Goal: Task Accomplishment & Management: Use online tool/utility

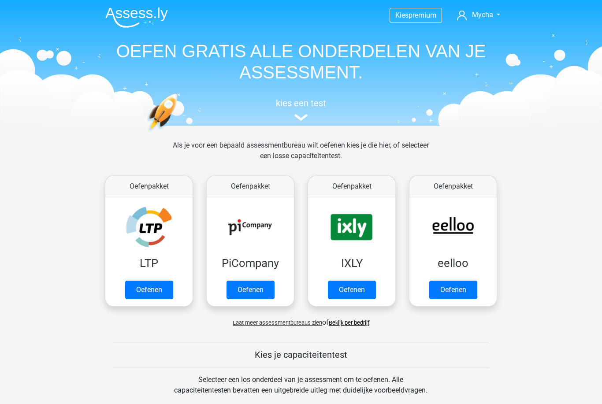
click at [161, 287] on link "Oefenen" at bounding box center [149, 290] width 48 height 19
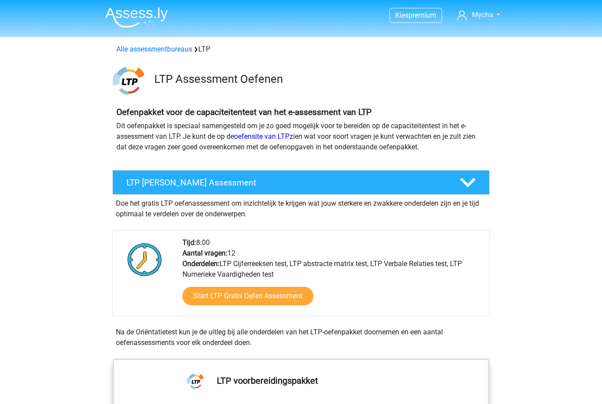
click at [246, 293] on link "Start LTP Gratis Oefen Assessment" at bounding box center [247, 296] width 131 height 19
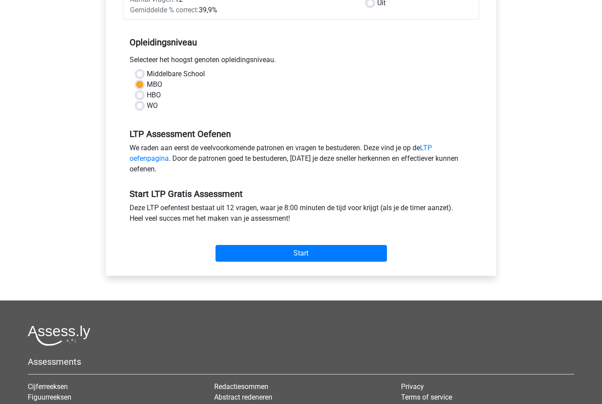
scroll to position [159, 0]
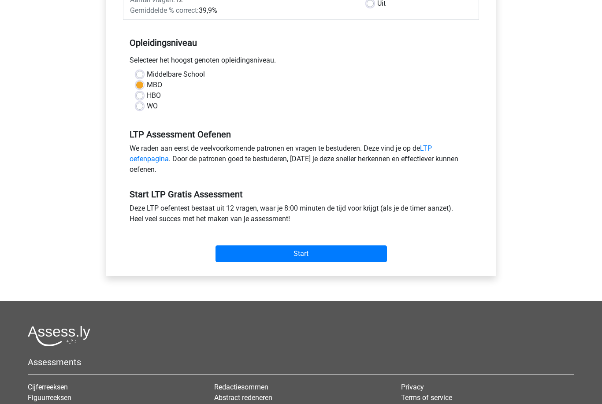
click at [309, 245] on input "Start" at bounding box center [300, 253] width 171 height 17
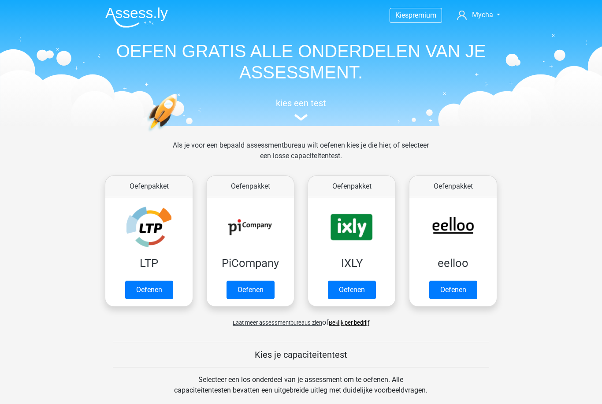
click at [452, 281] on link "Oefenen" at bounding box center [453, 290] width 48 height 19
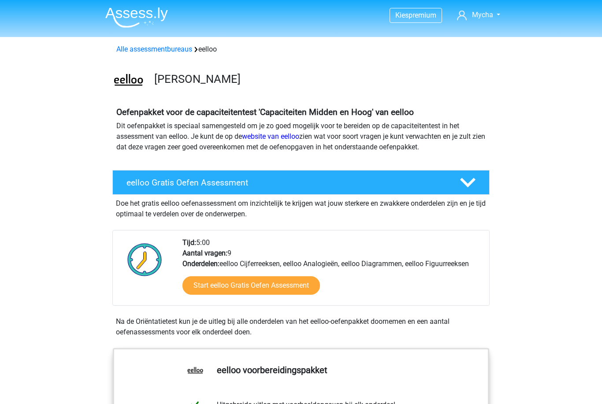
click at [304, 284] on link "Start eelloo Gratis Oefen Assessment" at bounding box center [250, 285] width 137 height 19
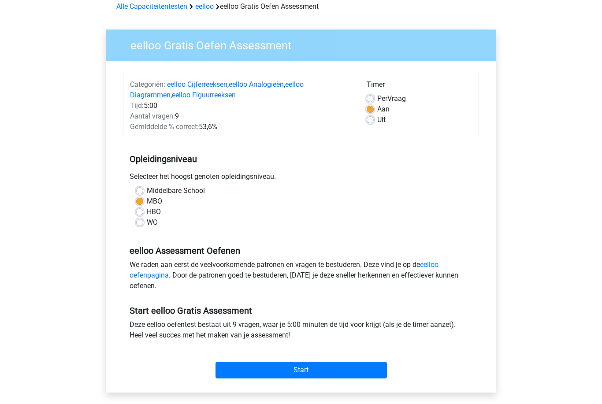
scroll to position [43, 0]
click at [281, 372] on input "Start" at bounding box center [300, 370] width 171 height 17
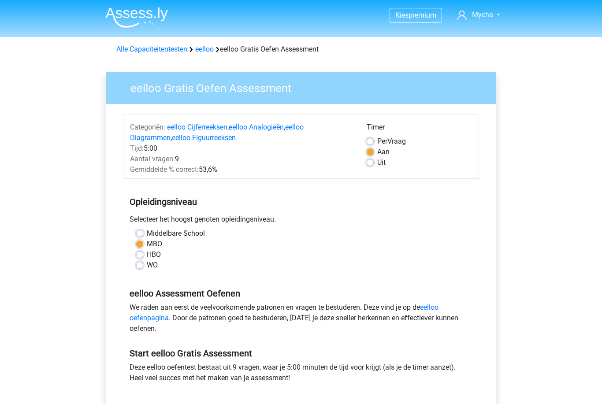
scroll to position [71, 0]
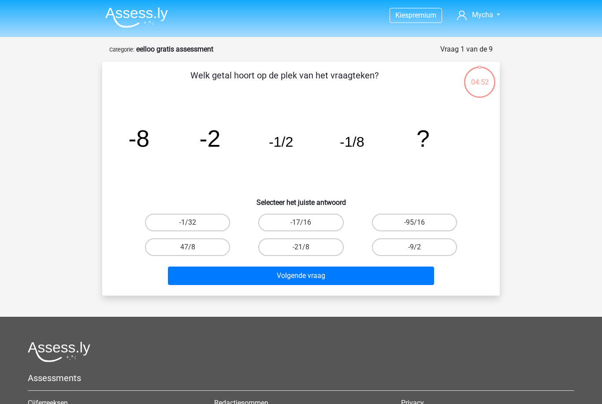
click at [193, 219] on label "-1/32" at bounding box center [187, 223] width 85 height 18
click at [193, 222] on input "-1/32" at bounding box center [191, 225] width 6 height 6
radio input "true"
click at [244, 274] on button "Volgende vraag" at bounding box center [301, 276] width 267 height 19
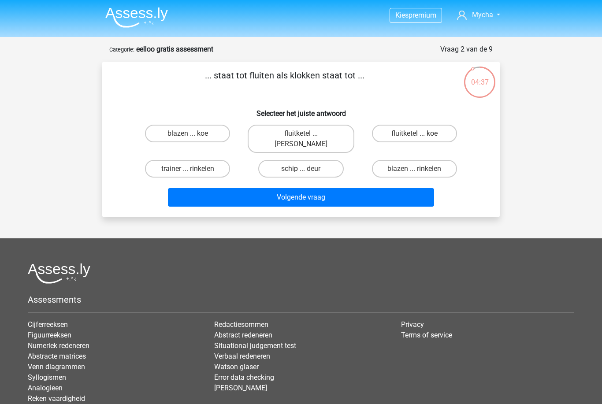
click at [329, 133] on label "fluitketel ... luiden" at bounding box center [301, 139] width 106 height 28
click at [307, 133] on input "fluitketel ... luiden" at bounding box center [304, 136] width 6 height 6
radio input "true"
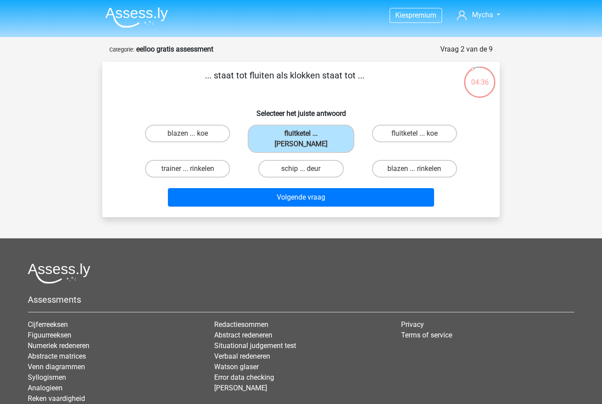
click at [300, 188] on button "Volgende vraag" at bounding box center [301, 197] width 267 height 19
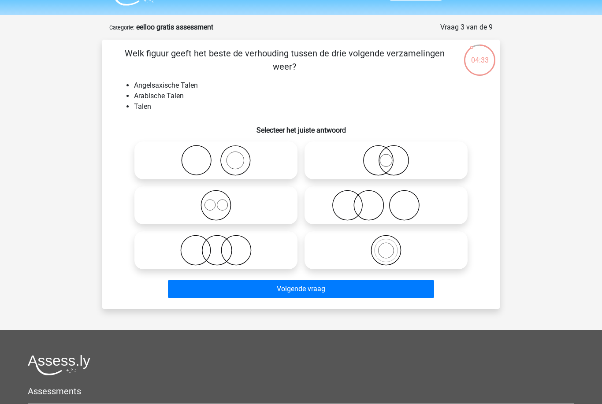
scroll to position [22, 0]
click at [186, 213] on icon at bounding box center [216, 205] width 156 height 31
click at [216, 201] on input "radio" at bounding box center [219, 198] width 6 height 6
radio input "true"
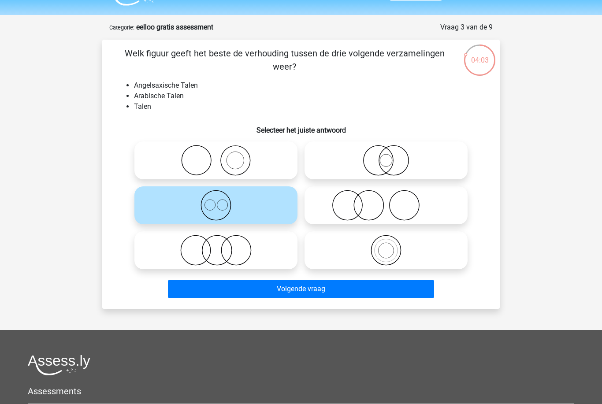
click at [311, 290] on button "Volgende vraag" at bounding box center [301, 289] width 267 height 19
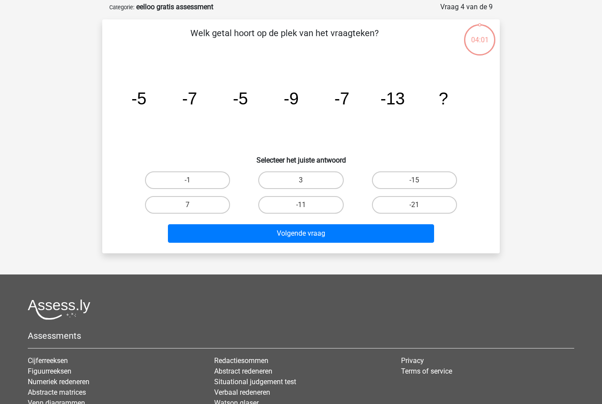
scroll to position [44, 0]
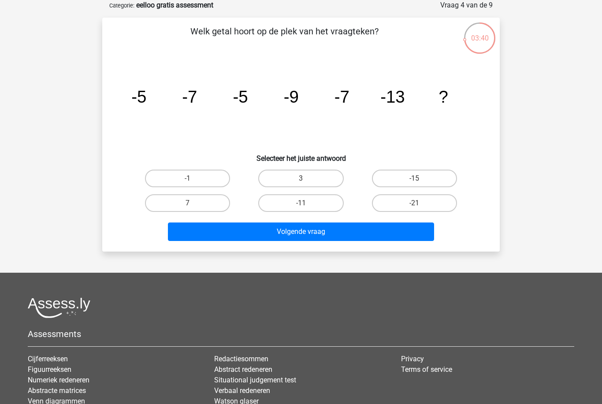
click at [433, 170] on label "-15" at bounding box center [414, 179] width 85 height 18
click at [420, 178] on input "-15" at bounding box center [417, 181] width 6 height 6
radio input "true"
click at [393, 224] on button "Volgende vraag" at bounding box center [301, 231] width 267 height 19
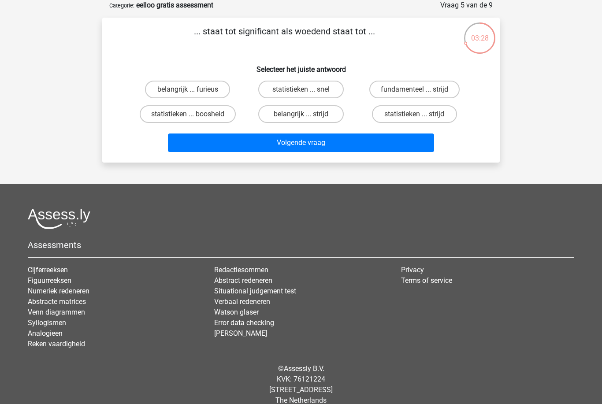
click at [204, 89] on label "belangrijk ... furieus" at bounding box center [187, 90] width 85 height 18
click at [193, 89] on input "belangrijk ... furieus" at bounding box center [191, 92] width 6 height 6
radio input "true"
click at [256, 141] on button "Volgende vraag" at bounding box center [301, 142] width 267 height 19
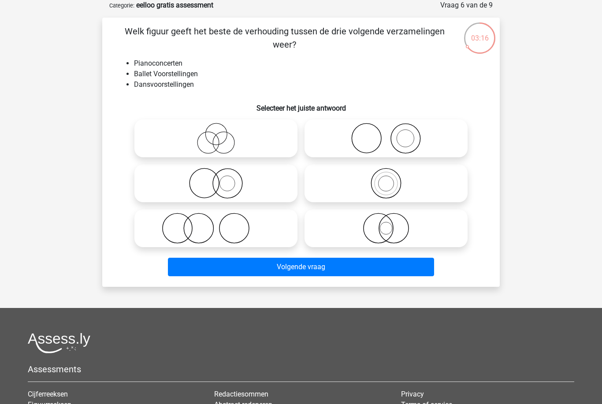
click at [251, 144] on icon at bounding box center [216, 138] width 156 height 31
click at [222, 134] on input "radio" at bounding box center [219, 131] width 6 height 6
radio input "true"
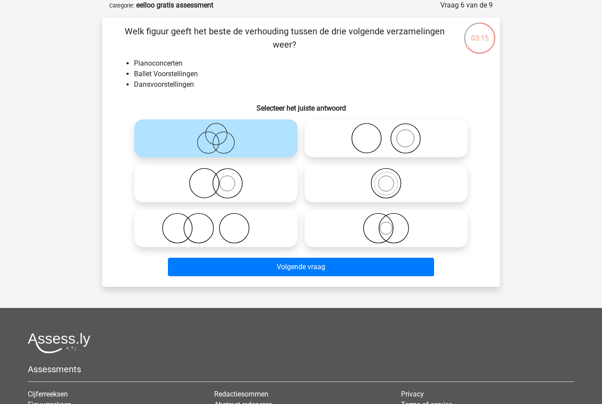
click at [306, 267] on button "Volgende vraag" at bounding box center [301, 267] width 267 height 19
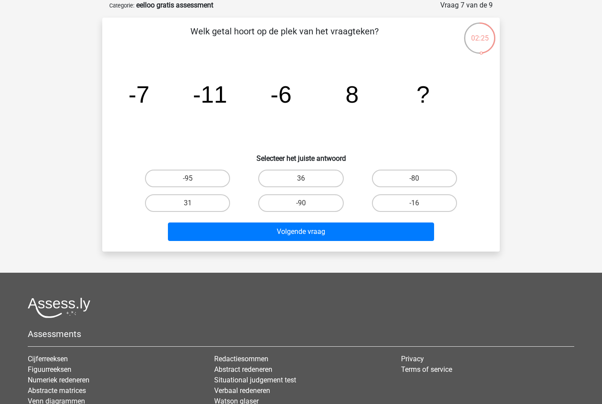
click at [435, 206] on label "-16" at bounding box center [414, 203] width 85 height 18
click at [420, 206] on input "-16" at bounding box center [417, 206] width 6 height 6
radio input "true"
click at [410, 236] on button "Volgende vraag" at bounding box center [301, 231] width 267 height 19
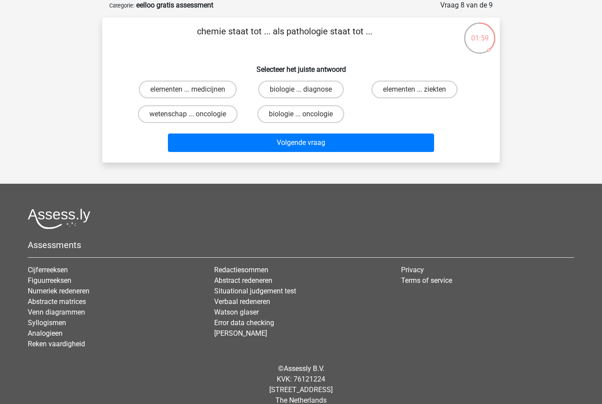
click at [428, 97] on label "elementen ... ziekten" at bounding box center [414, 90] width 86 height 18
click at [420, 95] on input "elementen ... ziekten" at bounding box center [417, 92] width 6 height 6
radio input "true"
click at [342, 137] on button "Volgende vraag" at bounding box center [301, 142] width 267 height 19
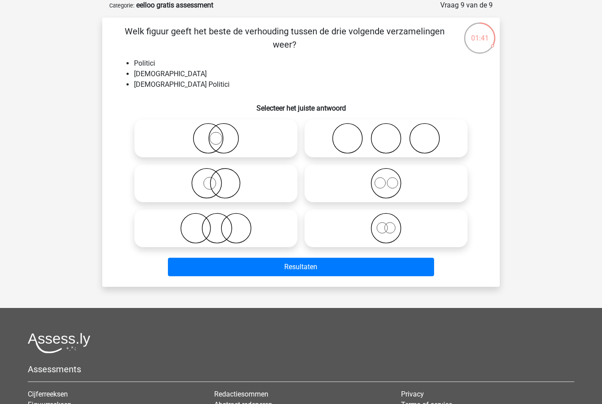
click at [265, 142] on icon at bounding box center [216, 138] width 156 height 31
click at [222, 134] on input "radio" at bounding box center [219, 131] width 6 height 6
radio input "true"
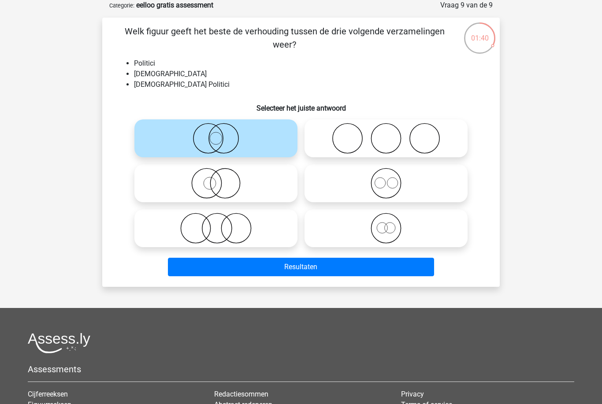
click at [289, 264] on button "Resultaten" at bounding box center [301, 267] width 267 height 19
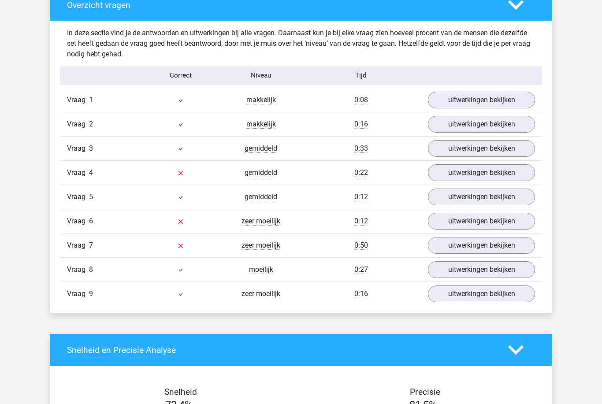
scroll to position [918, 0]
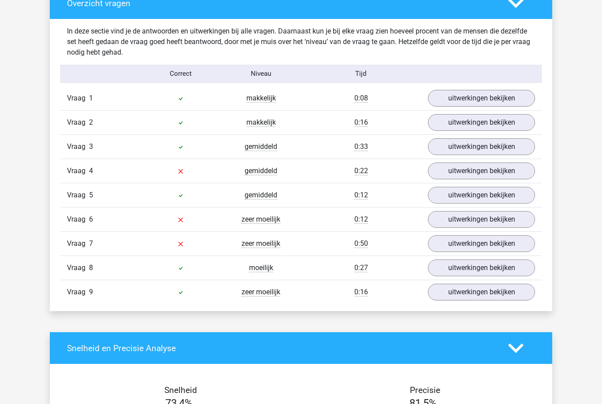
click at [527, 166] on link "uitwerkingen bekijken" at bounding box center [481, 171] width 107 height 17
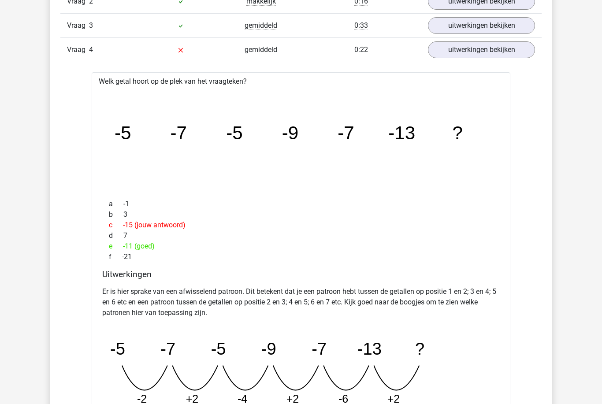
scroll to position [1112, 0]
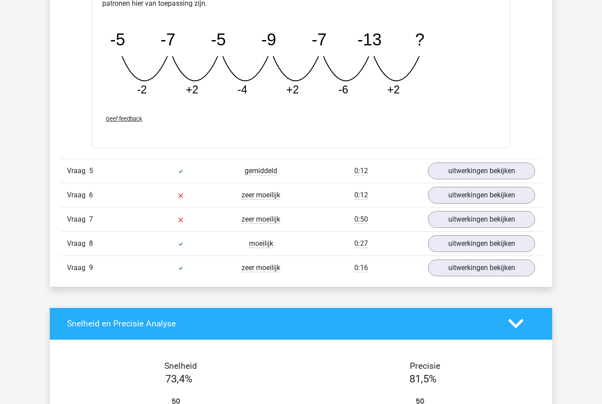
click at [522, 196] on link "uitwerkingen bekijken" at bounding box center [481, 195] width 107 height 17
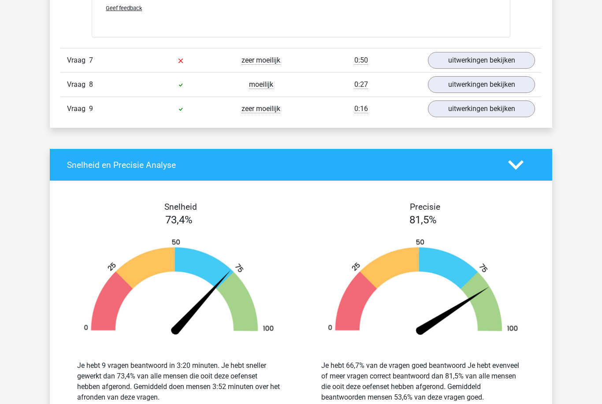
scroll to position [1844, 0]
click at [454, 61] on link "uitwerkingen bekijken" at bounding box center [481, 60] width 107 height 17
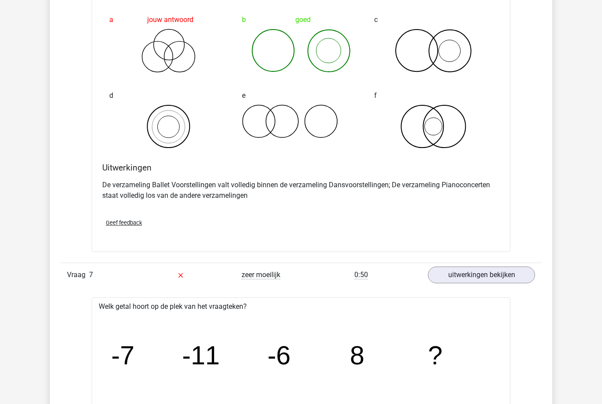
scroll to position [1602, 0]
